Goal: Find specific page/section: Find specific page/section

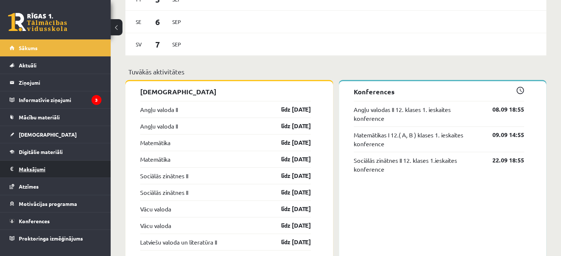
scroll to position [590, 0]
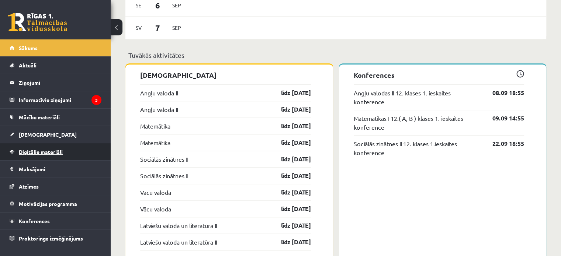
click at [42, 154] on span "Digitālie materiāli" at bounding box center [41, 152] width 44 height 7
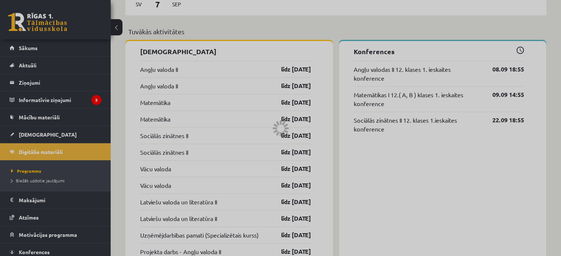
scroll to position [627, 0]
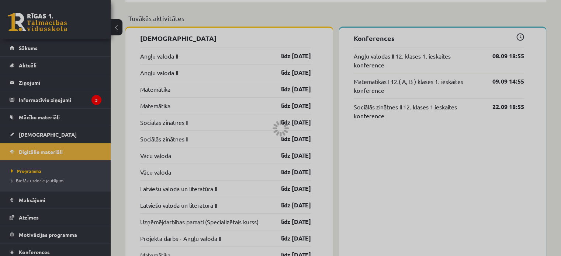
click at [72, 147] on div at bounding box center [280, 128] width 561 height 256
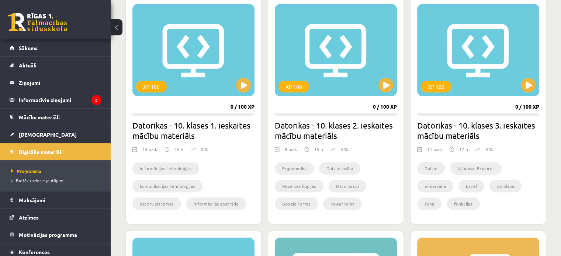
scroll to position [221, 0]
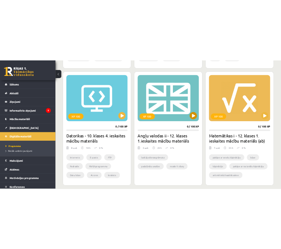
scroll to position [471, 0]
